Goal: Task Accomplishment & Management: Use online tool/utility

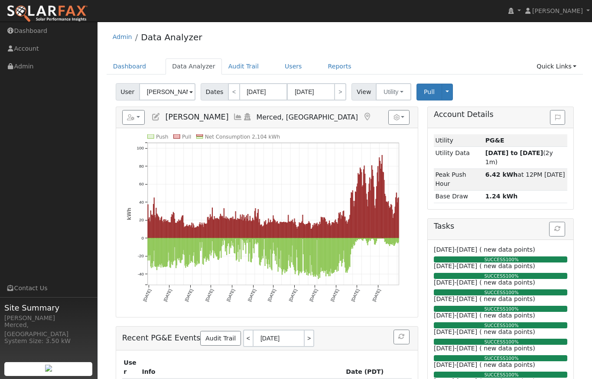
click at [189, 90] on span at bounding box center [190, 93] width 3 height 10
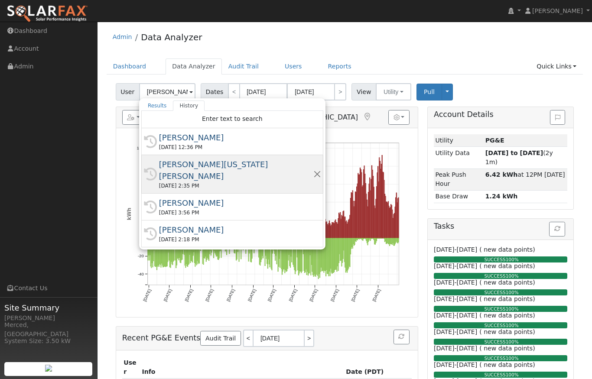
click at [184, 162] on div "[PERSON_NAME][US_STATE] [PERSON_NAME]" at bounding box center [236, 170] width 154 height 23
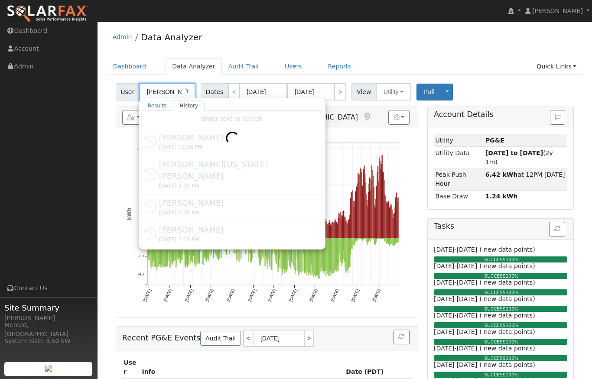
type input "[PERSON_NAME][US_STATE] [PERSON_NAME]"
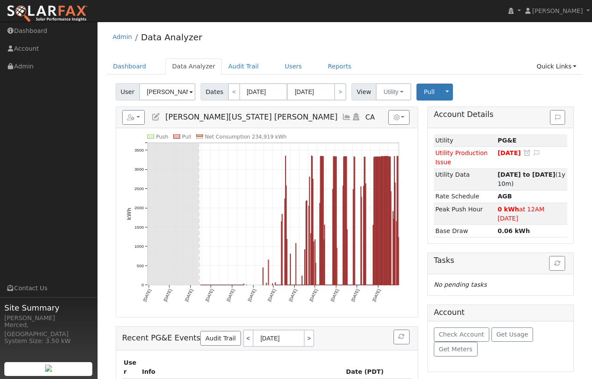
click at [342, 119] on icon at bounding box center [347, 117] width 10 height 8
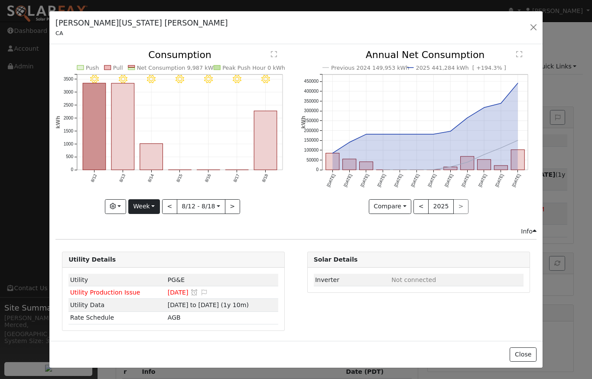
click at [149, 201] on button "Week" at bounding box center [144, 206] width 32 height 15
click at [155, 260] on link "Year" at bounding box center [159, 261] width 60 height 12
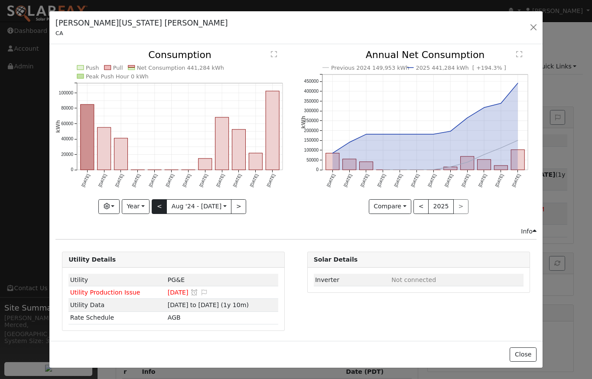
click at [162, 209] on button "<" at bounding box center [159, 206] width 15 height 15
type input "2023-08-01"
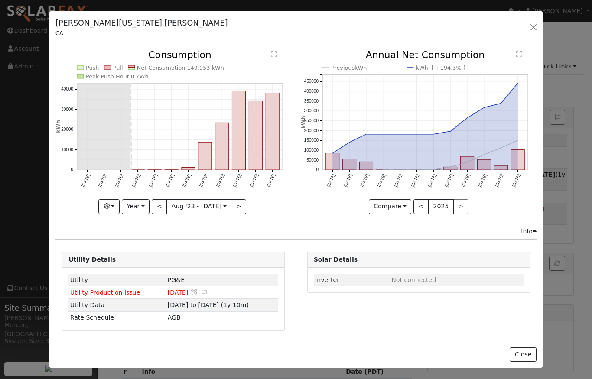
click at [533, 29] on button "button" at bounding box center [534, 27] width 12 height 12
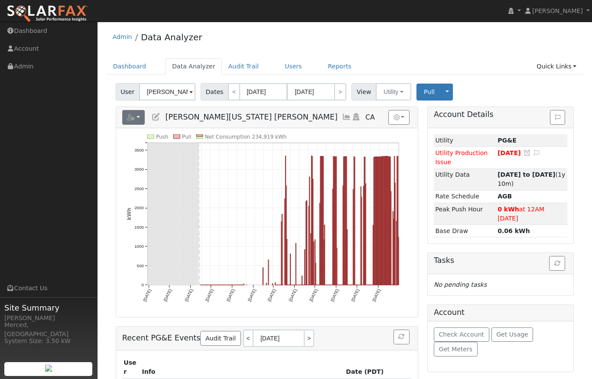
click at [139, 118] on button "button" at bounding box center [133, 117] width 23 height 15
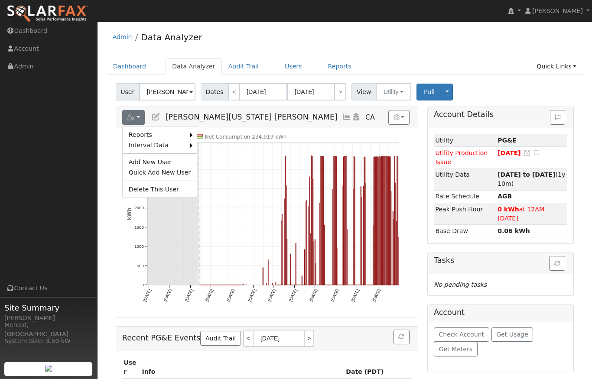
click at [385, 48] on div "Admin Data Analyzer" at bounding box center [345, 39] width 477 height 26
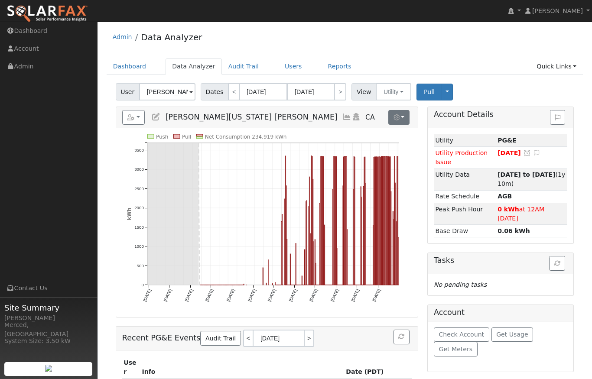
click at [404, 115] on button "button" at bounding box center [399, 117] width 21 height 15
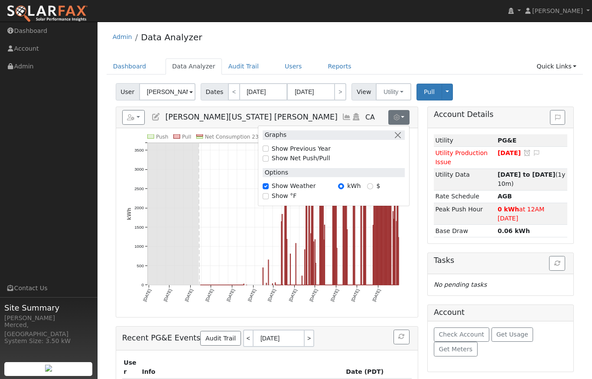
click at [417, 58] on div "Admin Data Analyzer Dashboard Data Analyzer Audit Trail Users Reports Quick Lin…" at bounding box center [345, 228] width 486 height 405
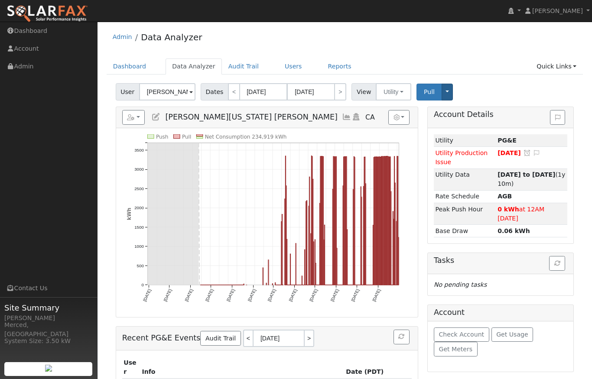
click at [444, 91] on button "Toggle Dropdown" at bounding box center [447, 92] width 11 height 17
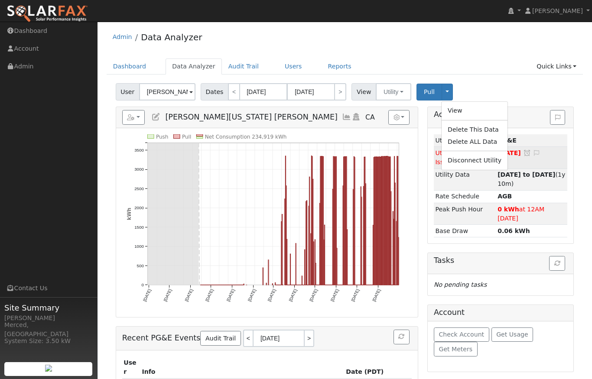
click at [464, 160] on link "Disconnect Utility" at bounding box center [475, 160] width 66 height 12
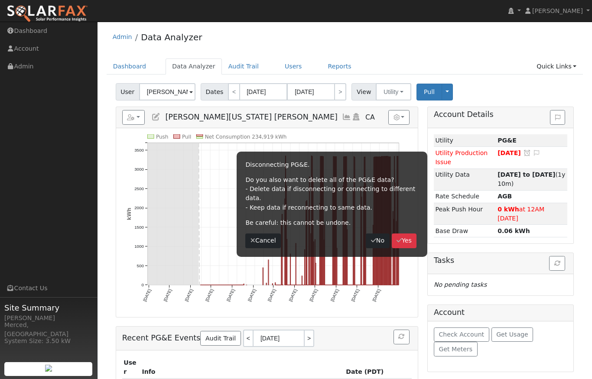
click at [399, 238] on icon "button" at bounding box center [399, 241] width 5 height 6
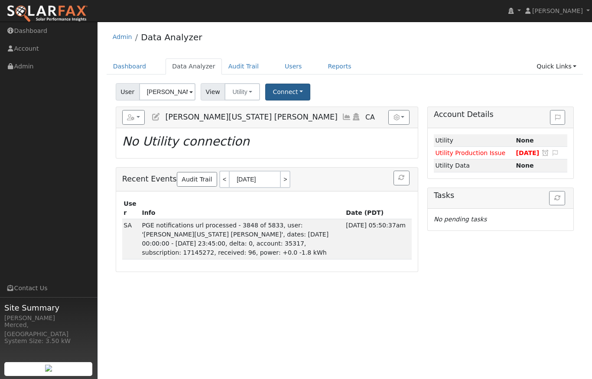
click at [297, 92] on button "Connect" at bounding box center [287, 92] width 45 height 17
click at [302, 110] on link "Select a Provider" at bounding box center [300, 111] width 68 height 12
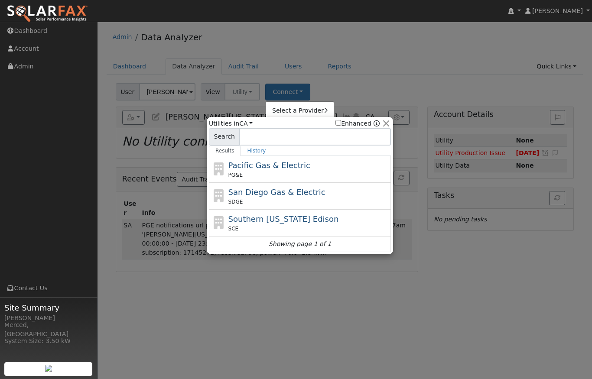
click at [261, 167] on span "Pacific Gas & Electric" at bounding box center [270, 165] width 82 height 9
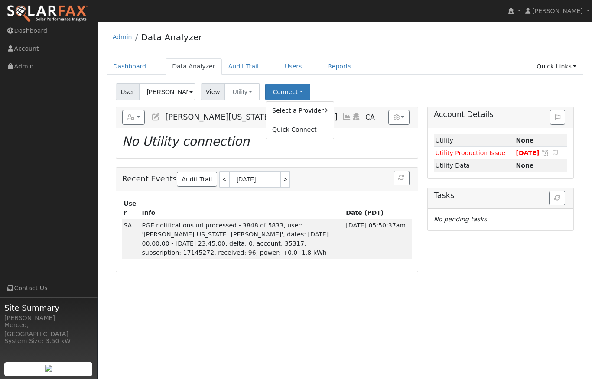
click at [409, 59] on ul "Dashboard Data Analyzer Audit Trail Users Reports Quick Links Quick Add Quick C…" at bounding box center [345, 67] width 477 height 16
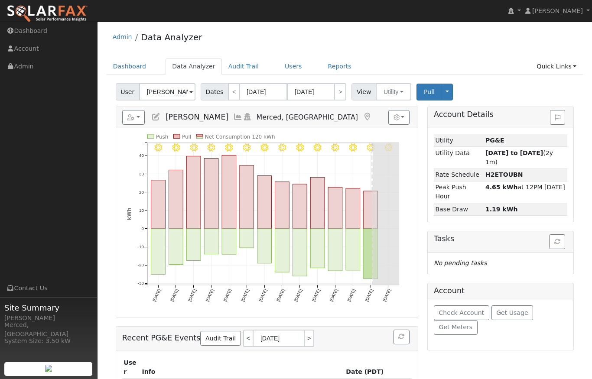
click at [190, 90] on span at bounding box center [190, 93] width 3 height 10
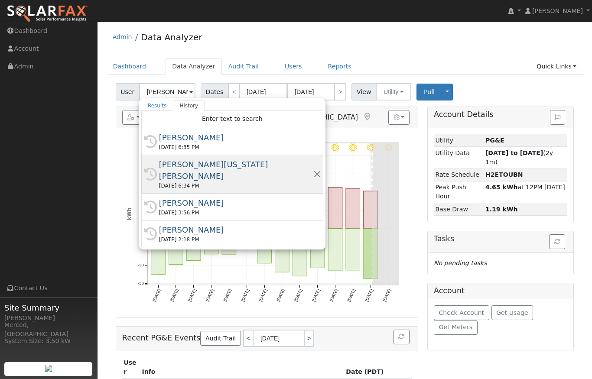
click at [181, 168] on div "[PERSON_NAME][US_STATE] [PERSON_NAME]" at bounding box center [236, 170] width 154 height 23
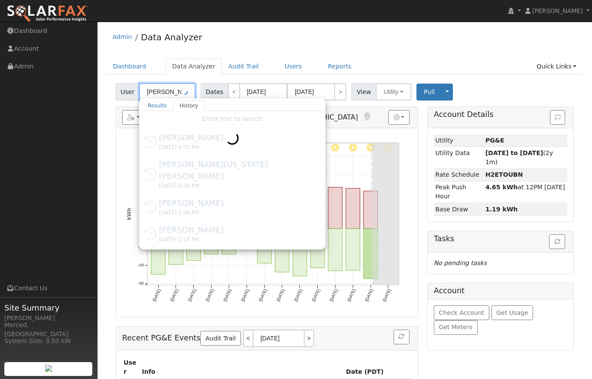
type input "[PERSON_NAME][US_STATE] [PERSON_NAME]"
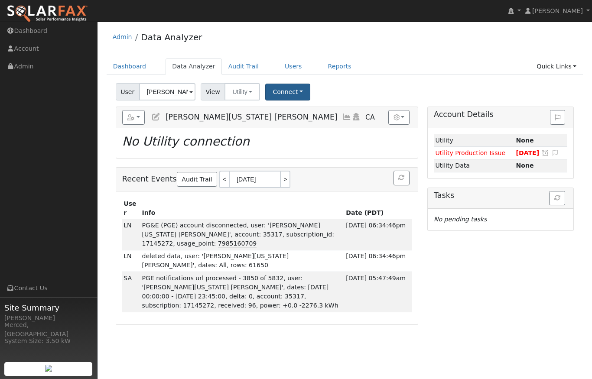
click at [291, 96] on button "Connect" at bounding box center [287, 92] width 45 height 17
click at [310, 110] on link "Select a Provider" at bounding box center [300, 111] width 68 height 12
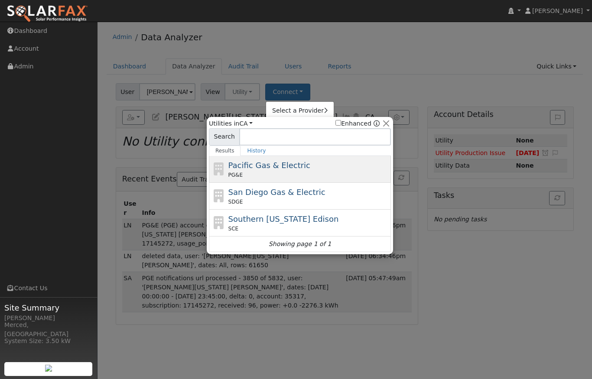
click at [242, 166] on span "Pacific Gas & Electric" at bounding box center [270, 165] width 82 height 9
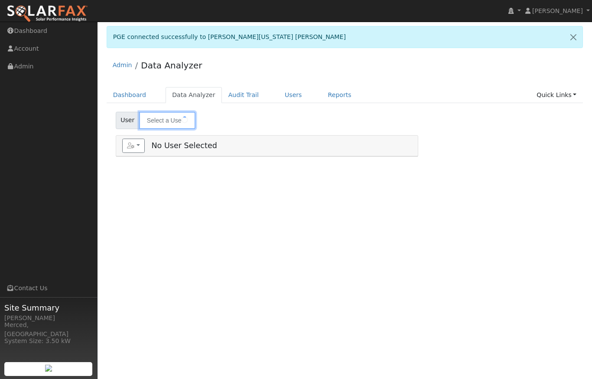
type input "[PERSON_NAME][US_STATE] [PERSON_NAME]"
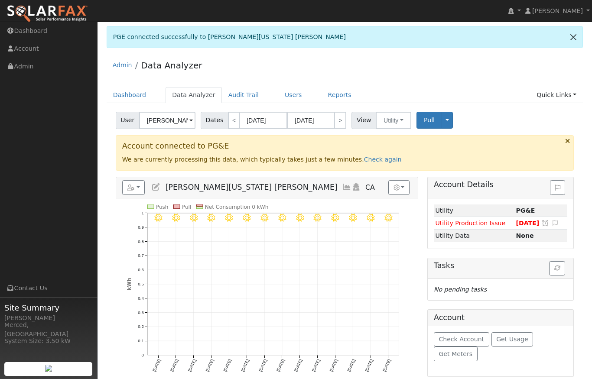
click at [574, 38] on link at bounding box center [574, 36] width 18 height 21
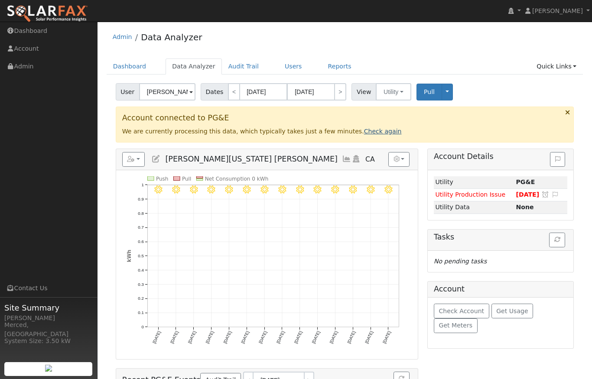
click at [364, 131] on link "Check again" at bounding box center [383, 131] width 38 height 7
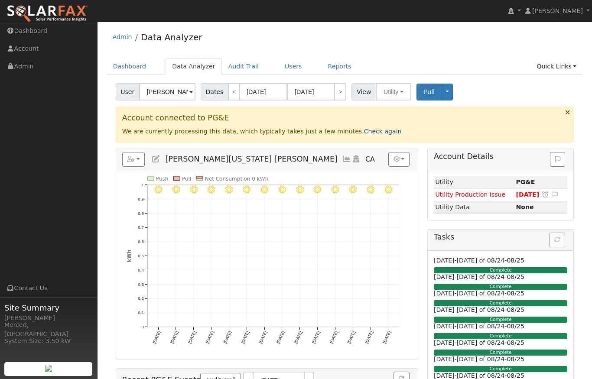
click at [364, 133] on link "Check again" at bounding box center [383, 131] width 38 height 7
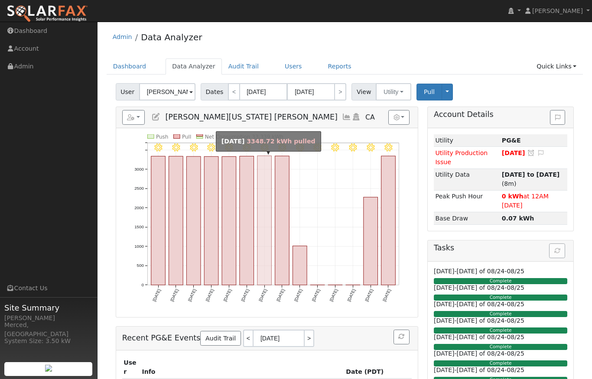
click at [264, 222] on rect "onclick=""" at bounding box center [264, 220] width 14 height 129
type input "08/12/2025"
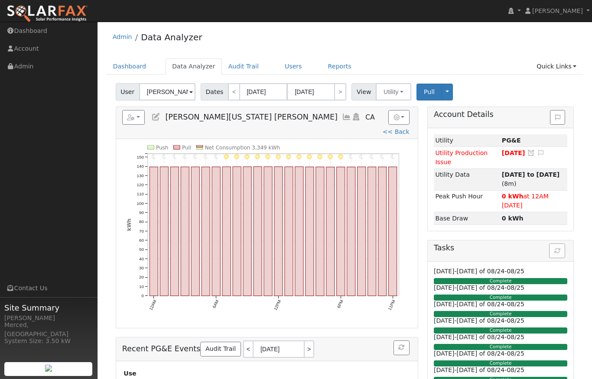
click at [342, 118] on icon at bounding box center [347, 117] width 10 height 8
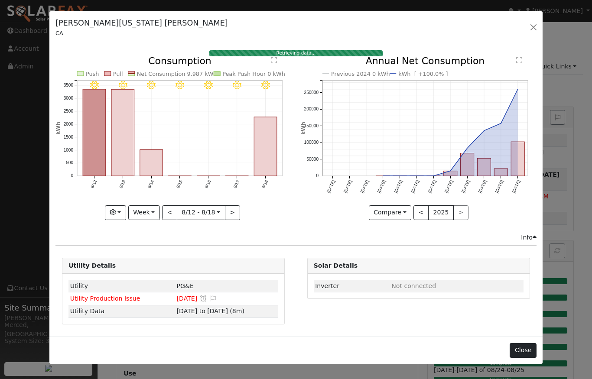
click at [527, 352] on button "Close" at bounding box center [523, 350] width 26 height 15
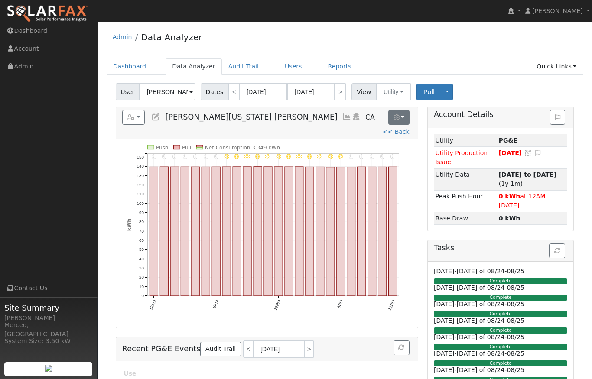
click at [401, 117] on button "button" at bounding box center [399, 117] width 21 height 15
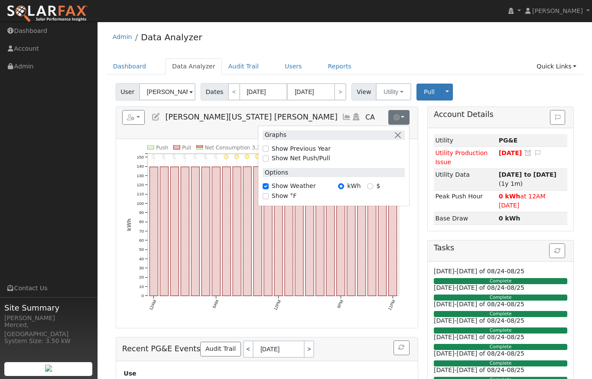
click at [402, 116] on button "button" at bounding box center [399, 117] width 21 height 15
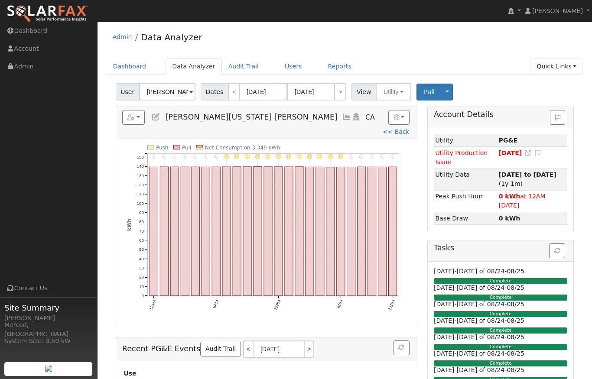
click at [574, 65] on link "Quick Links" at bounding box center [556, 67] width 53 height 16
click at [472, 63] on ul "Dashboard Data Analyzer Audit Trail Users Reports Quick Links Quick Add Quick C…" at bounding box center [345, 67] width 477 height 16
